Goal: Information Seeking & Learning: Check status

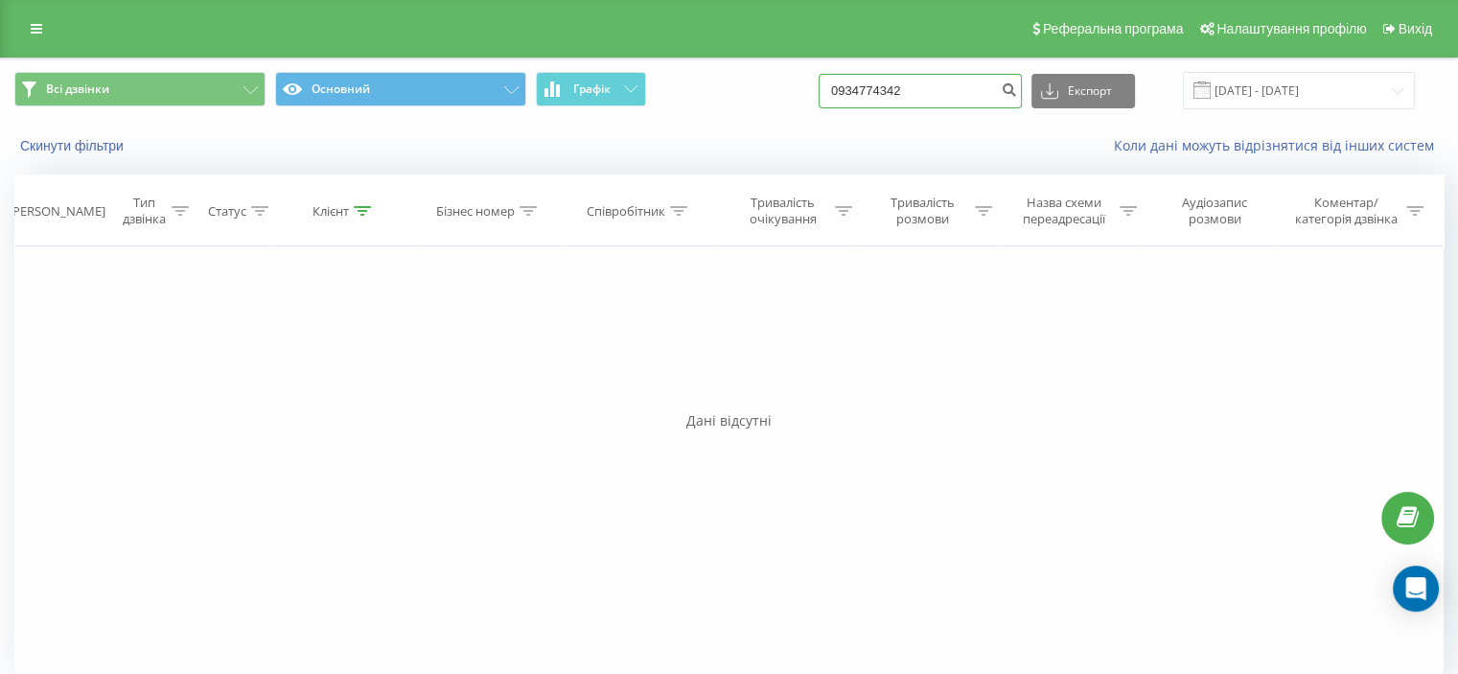
drag, startPoint x: 941, startPoint y: 102, endPoint x: 800, endPoint y: 129, distance: 143.7
click at [800, 129] on div "Всі дзвінки Основний Графік 0934774342 Експорт .csv .xls .xlsx 23.06.2025 - 23.…" at bounding box center [729, 113] width 1456 height 110
paste input "0985590979"
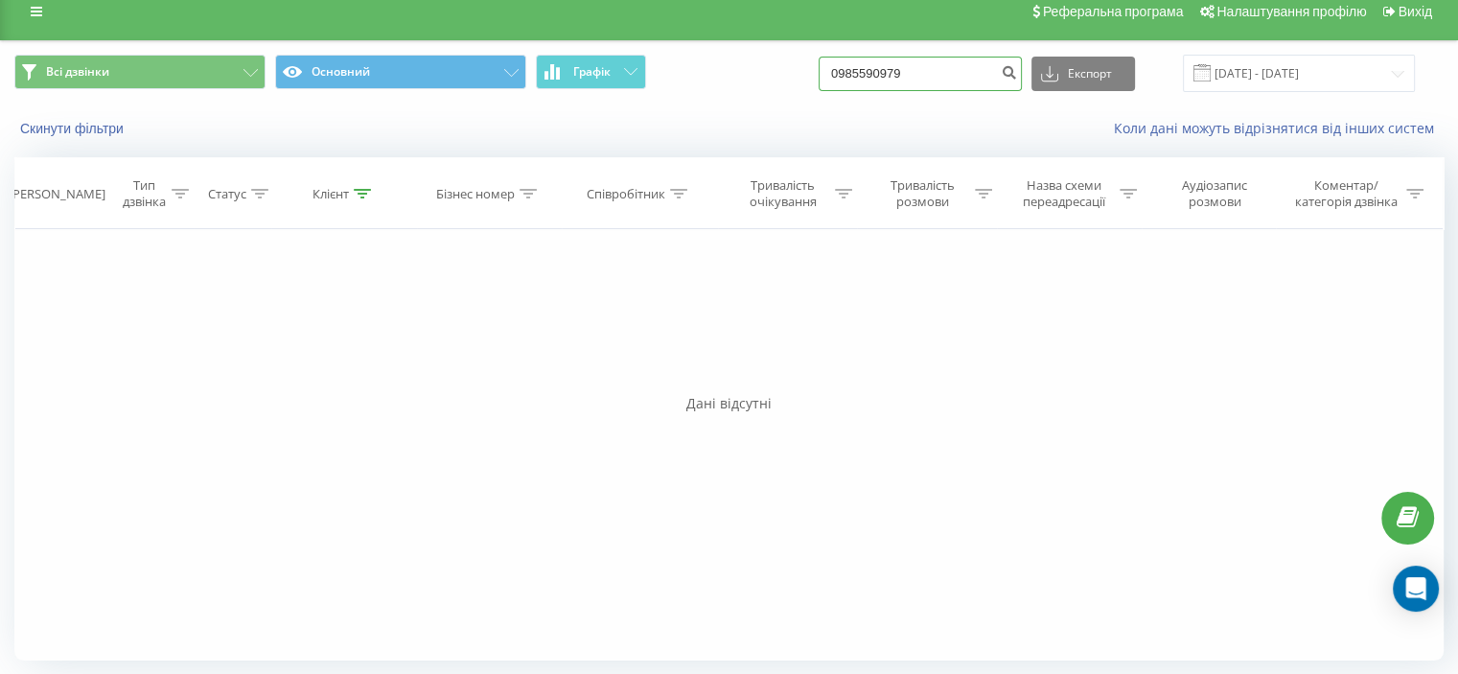
scroll to position [19, 0]
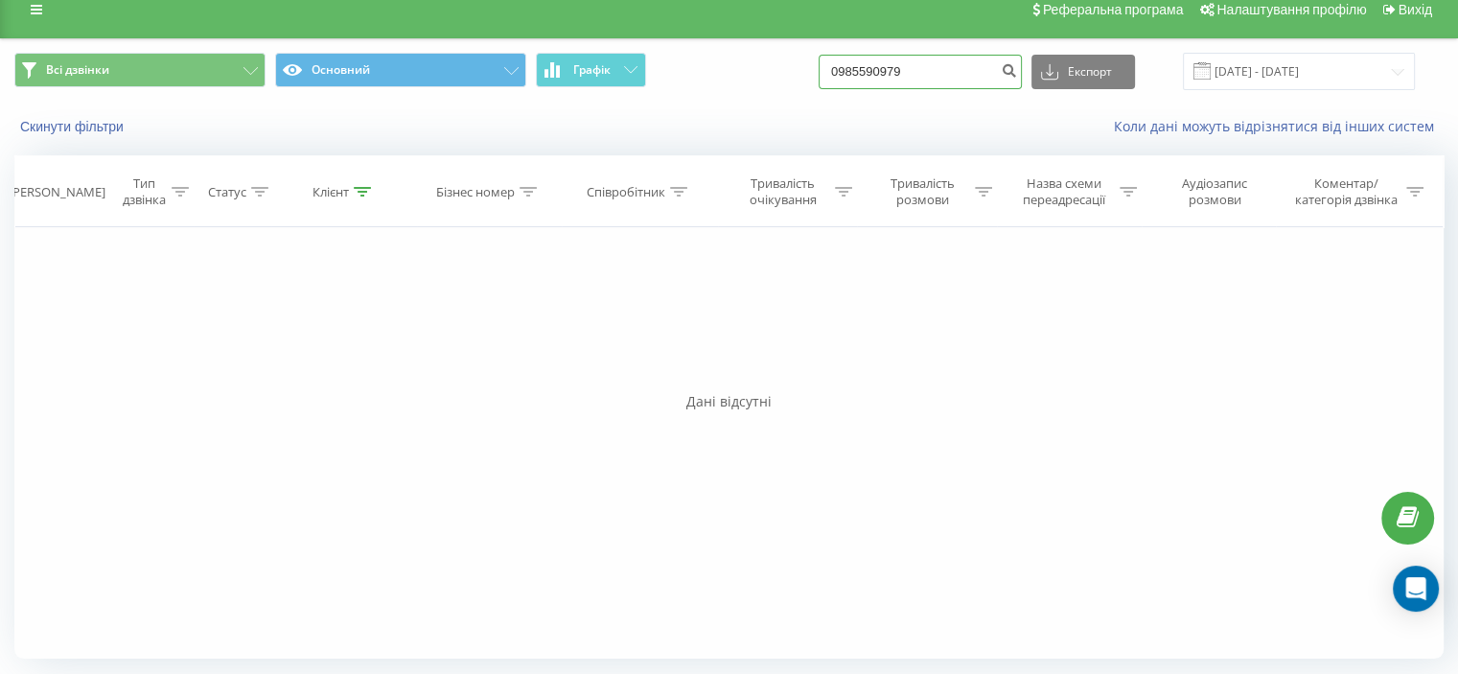
type input "0985590979"
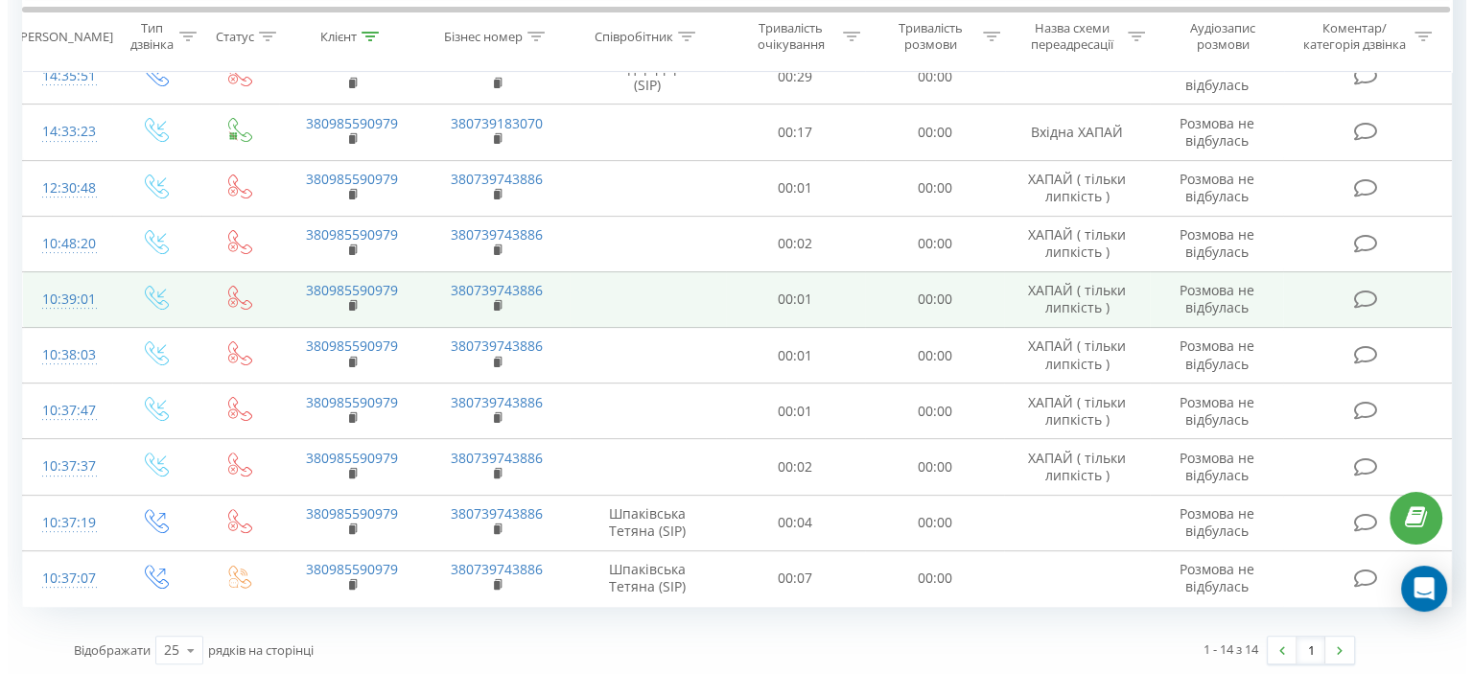
scroll to position [78, 0]
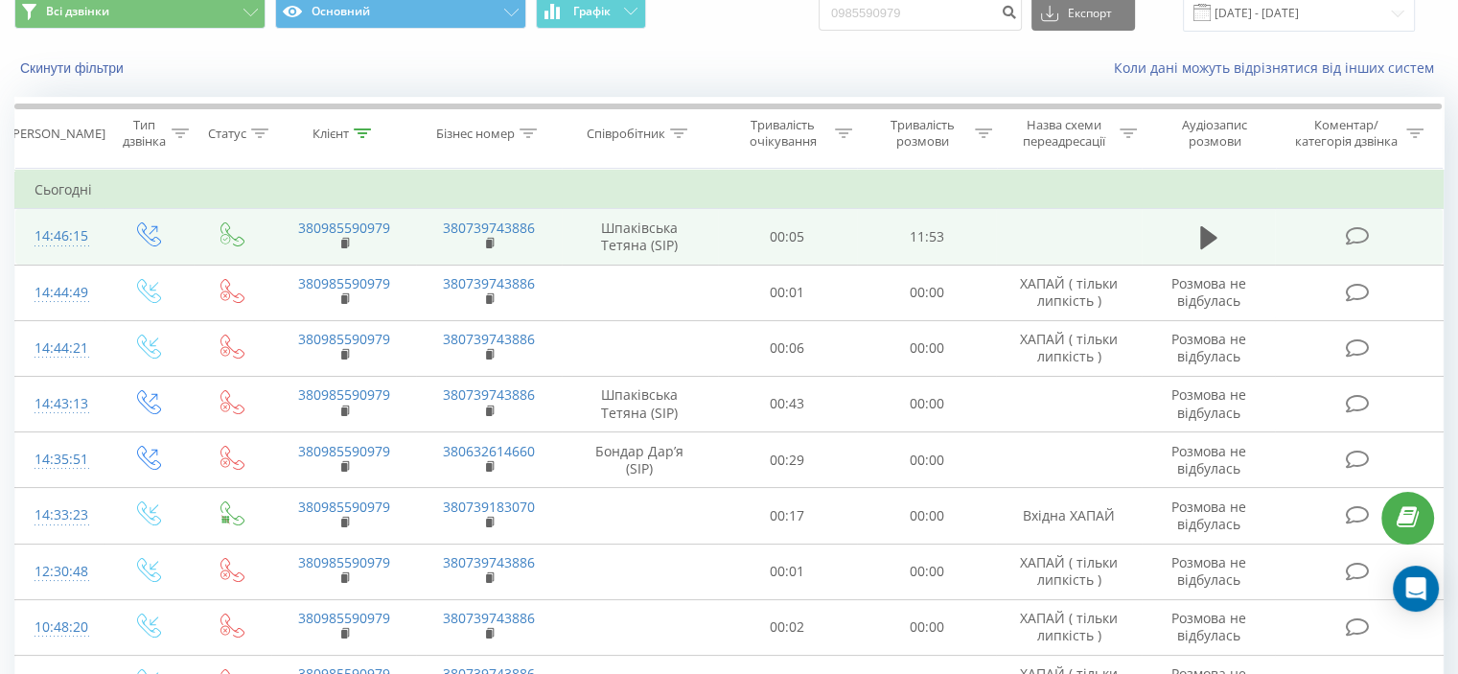
click at [1352, 231] on icon at bounding box center [1357, 236] width 24 height 20
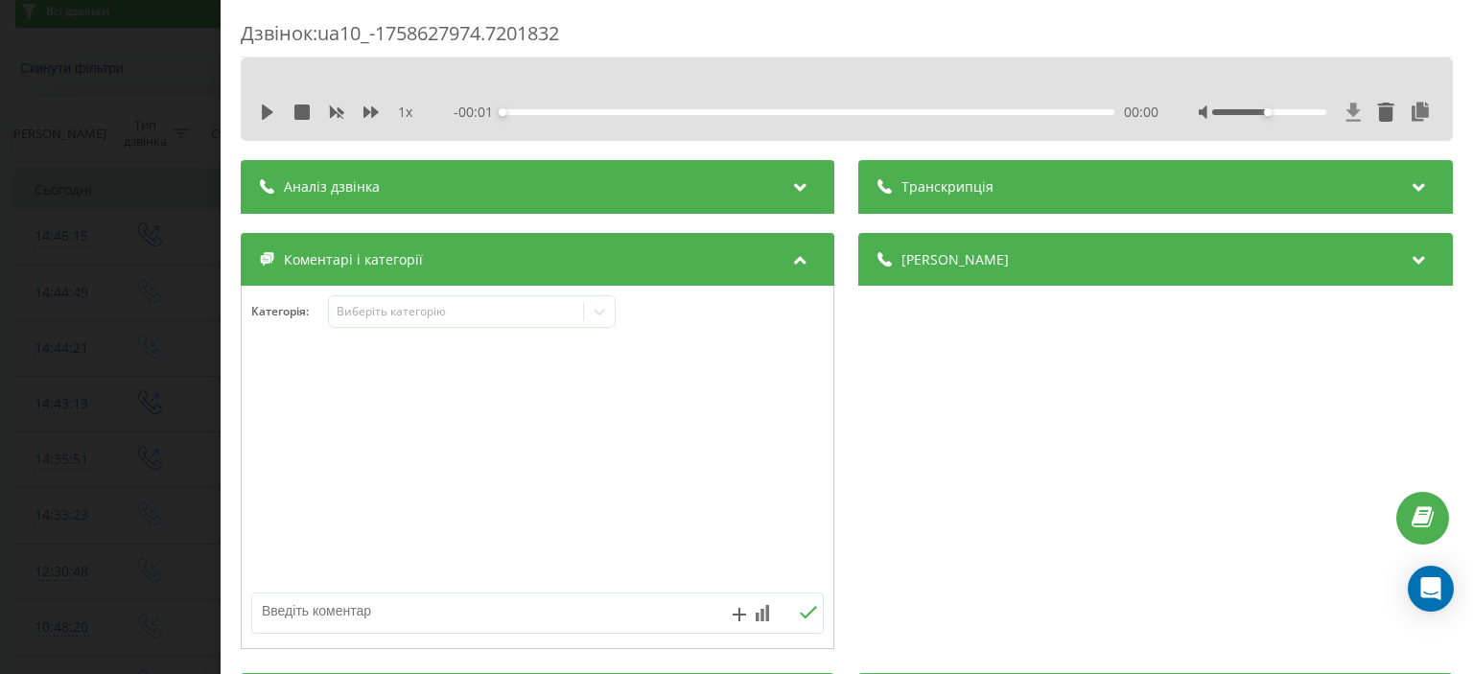
click at [1346, 113] on icon at bounding box center [1353, 112] width 14 height 18
click at [0, 374] on div "Дзвінок : ua10_-1758627974.7201832 1 x - 11:53 00:00 00:00 Транскрипція Для AI-…" at bounding box center [736, 337] width 1473 height 674
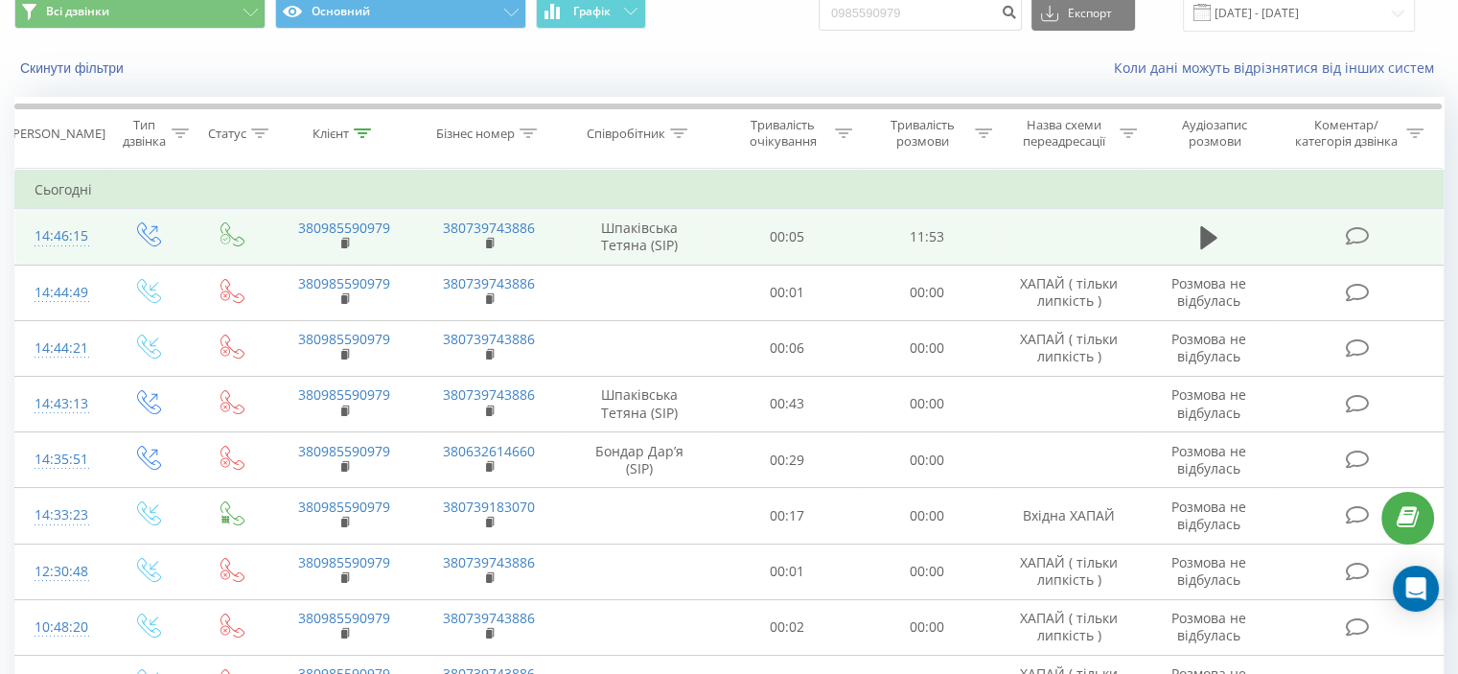
click at [1358, 233] on icon at bounding box center [1357, 236] width 24 height 20
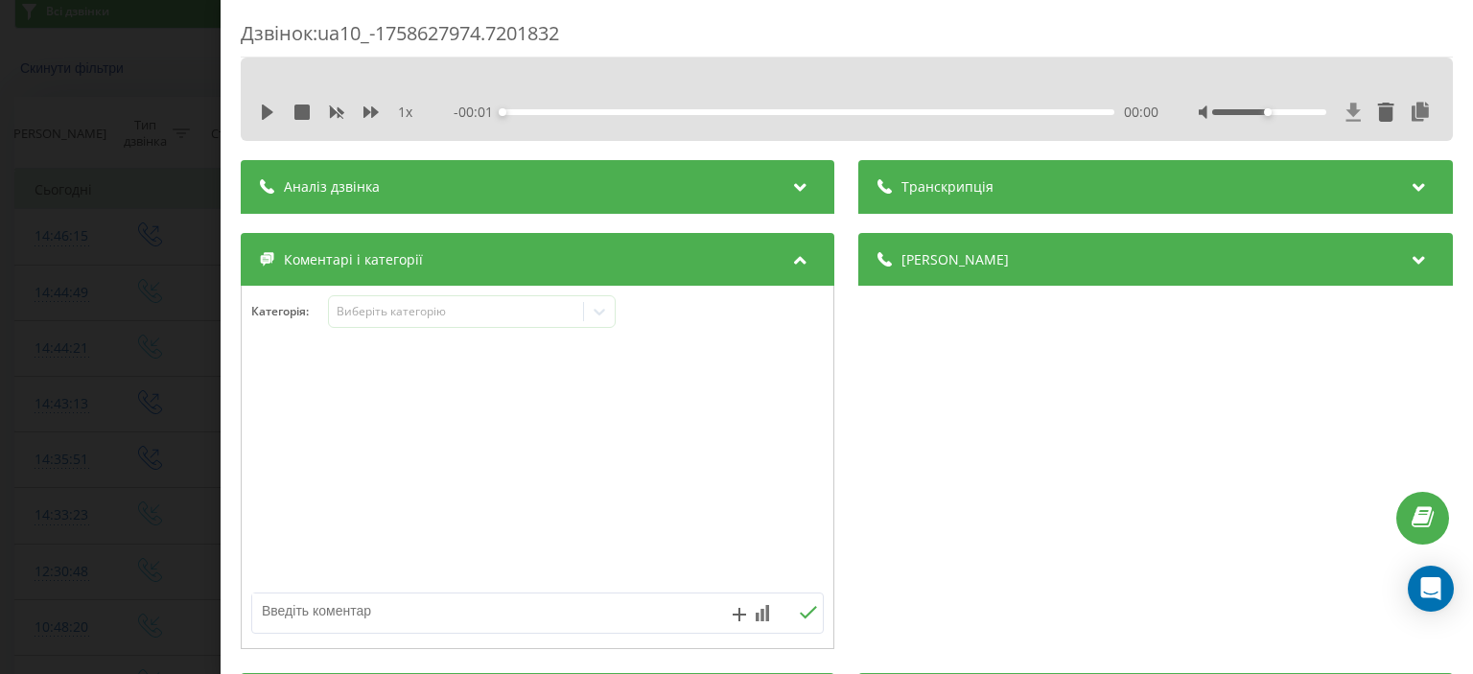
click at [1345, 116] on icon at bounding box center [1353, 112] width 16 height 19
click at [1073, 484] on div "Деталі дзвінка Загальне Дата дзвінка [DATE] 14:46:15 Тип дзвінка Вихідний Стату…" at bounding box center [1156, 443] width 594 height 421
click at [38, 309] on div "Дзвінок : ua10_-1758627974.7201832 1 x - 11:53 00:00 00:00 Транскрипція Для AI-…" at bounding box center [736, 337] width 1473 height 674
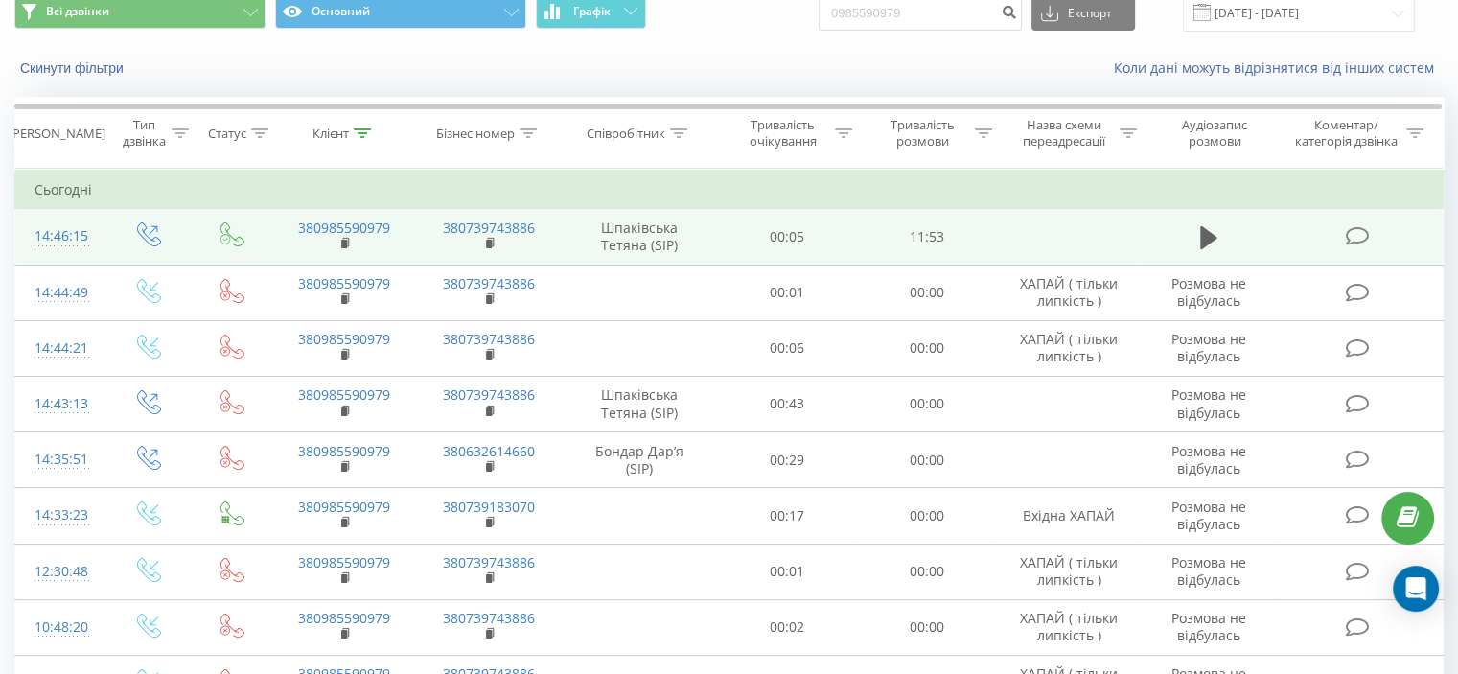
click at [1365, 243] on icon at bounding box center [1357, 236] width 24 height 20
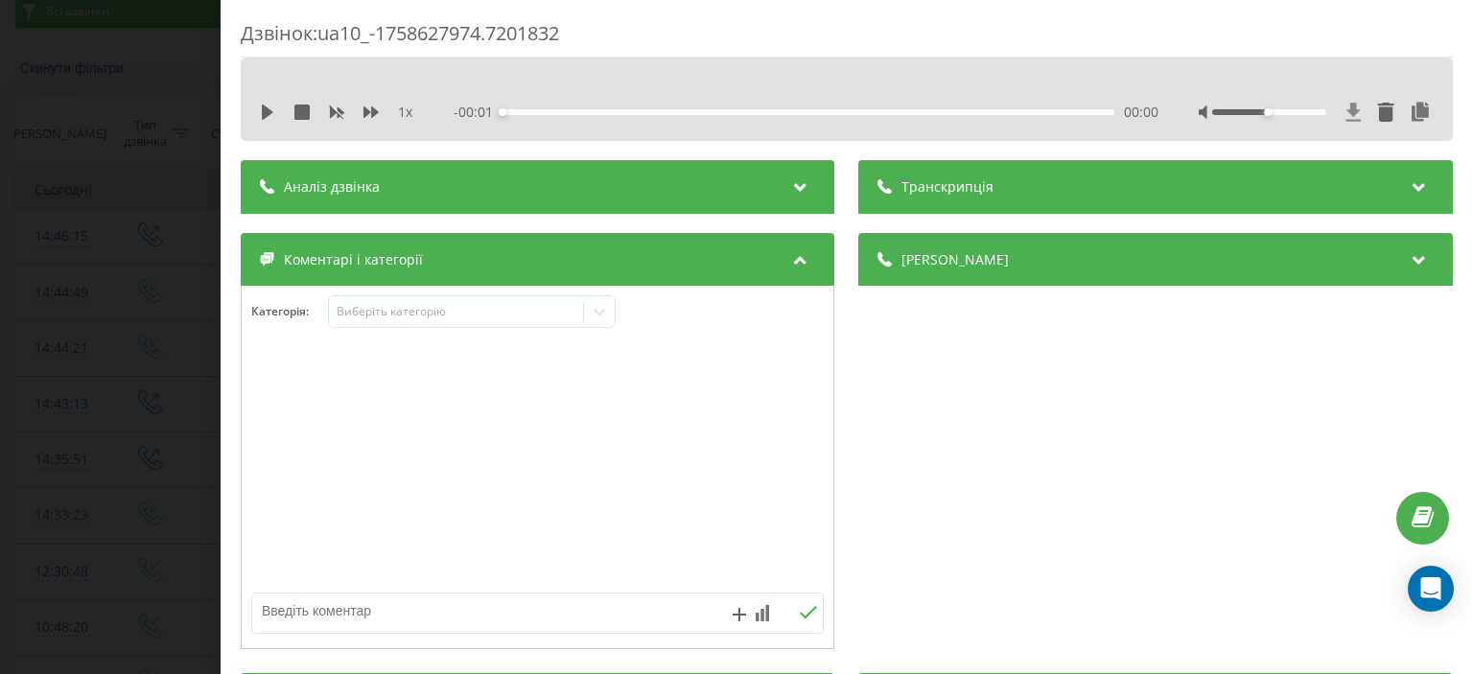
click at [1345, 113] on icon at bounding box center [1353, 112] width 16 height 19
